Goal: Task Accomplishment & Management: Manage account settings

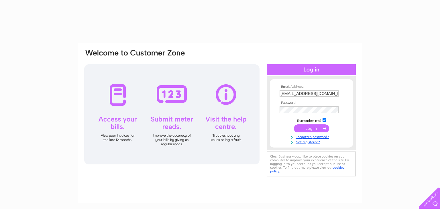
click at [311, 128] on input "submit" at bounding box center [311, 129] width 35 height 8
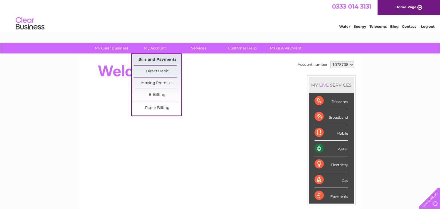
click at [156, 60] on link "Bills and Payments" at bounding box center [157, 59] width 47 height 11
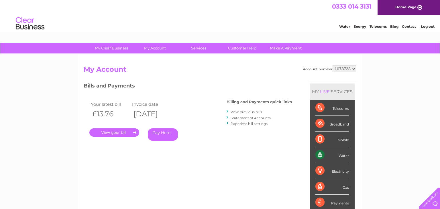
click at [115, 134] on link "." at bounding box center [114, 133] width 50 height 8
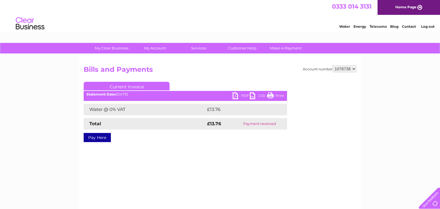
click at [243, 94] on link "PDF" at bounding box center [241, 97] width 17 height 8
